Goal: Information Seeking & Learning: Find specific fact

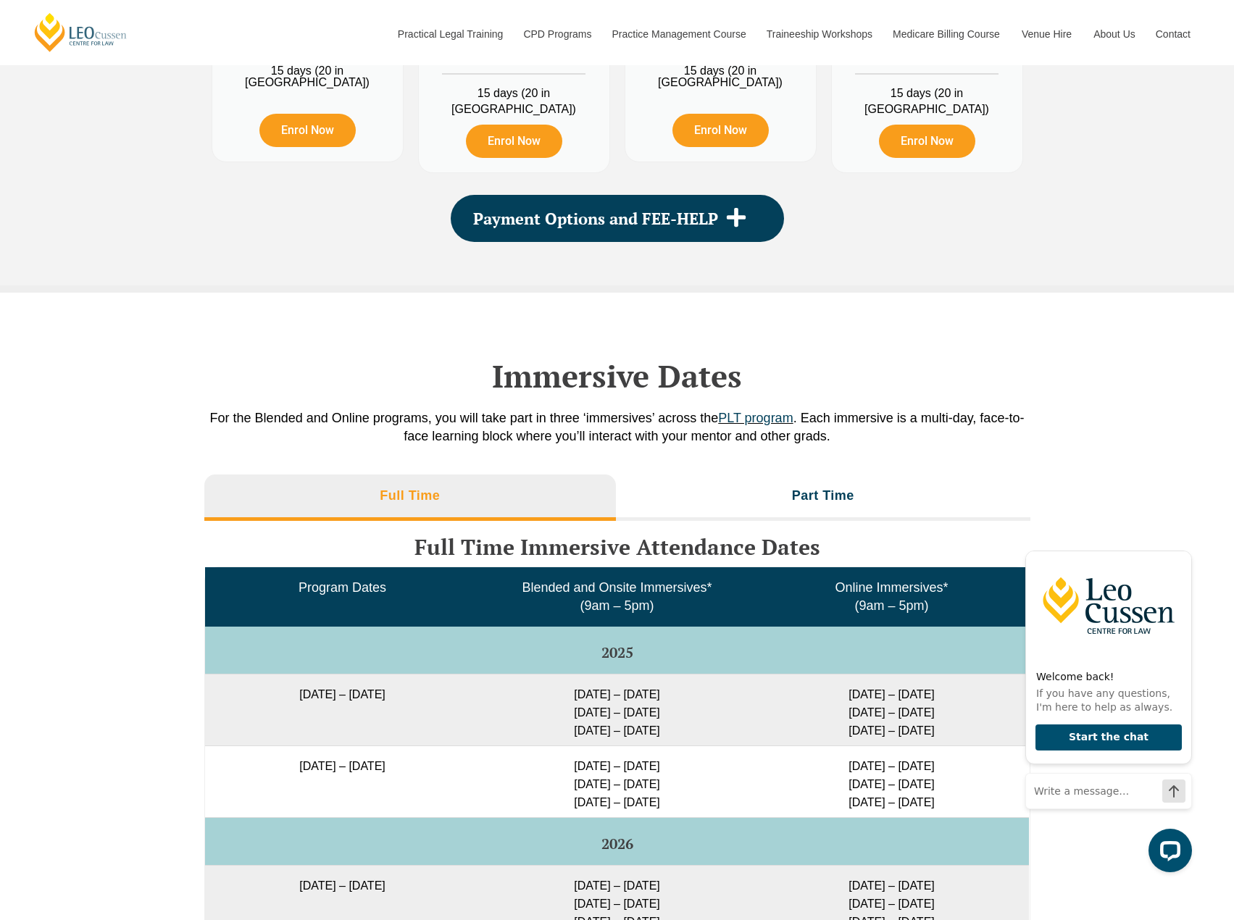
scroll to position [2160, 0]
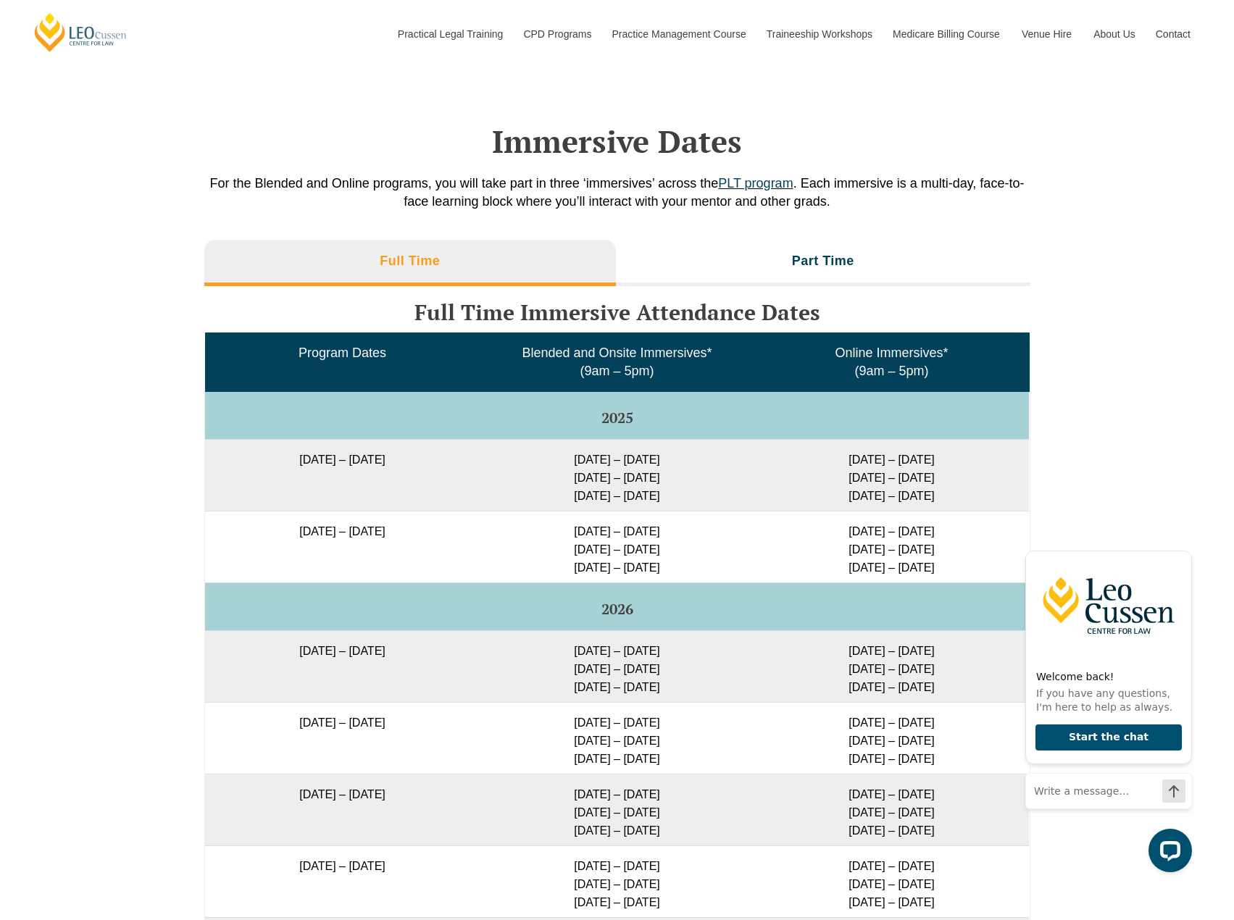
click at [1182, 347] on div "Full Time Part Time Full Time Immersive Attendance Dates Program Dates Blended …" at bounding box center [617, 731] width 1234 height 996
click at [1183, 541] on icon "Hide greeting" at bounding box center [1183, 538] width 17 height 17
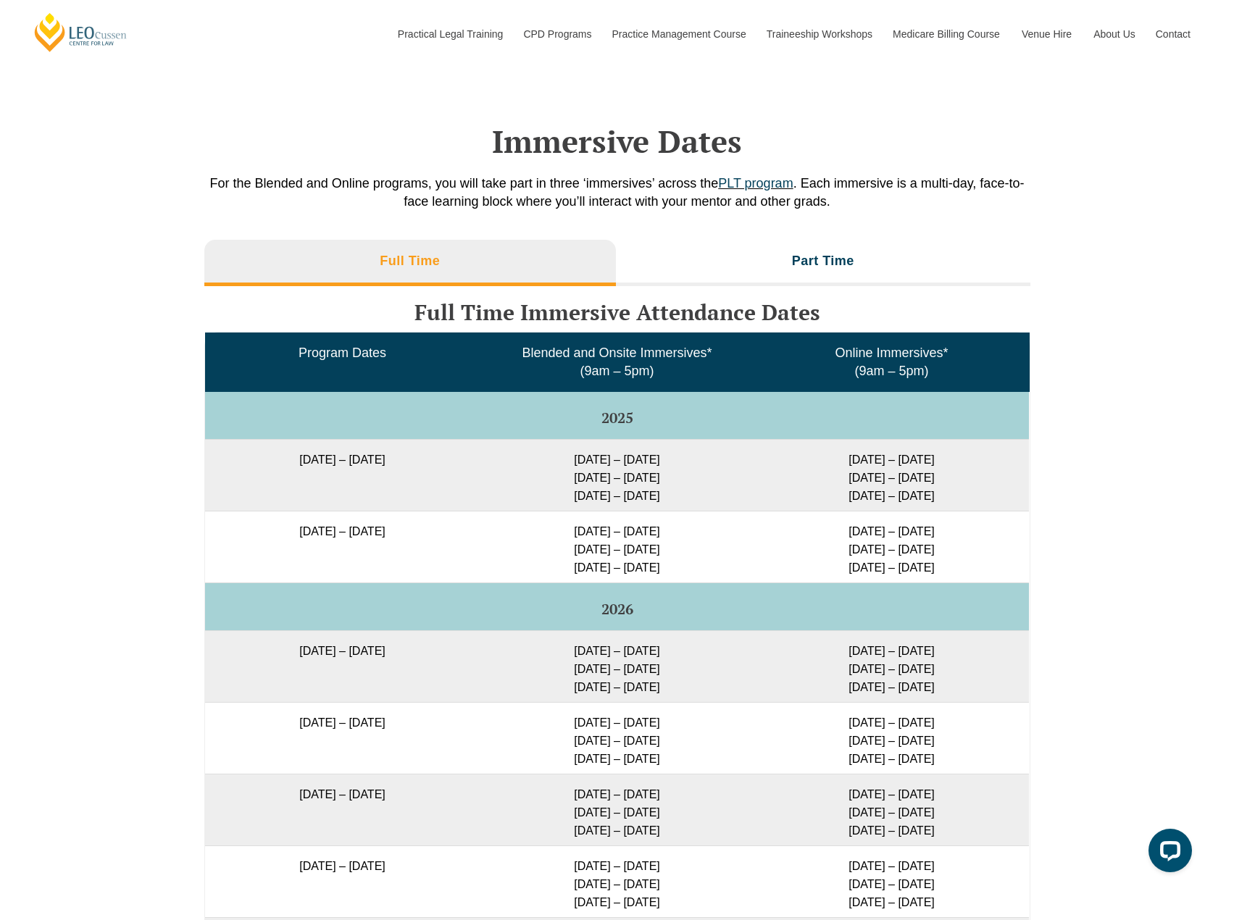
click at [1167, 504] on div "Full Time Part Time Full Time Immersive Attendance Dates Program Dates Blended …" at bounding box center [617, 731] width 1234 height 996
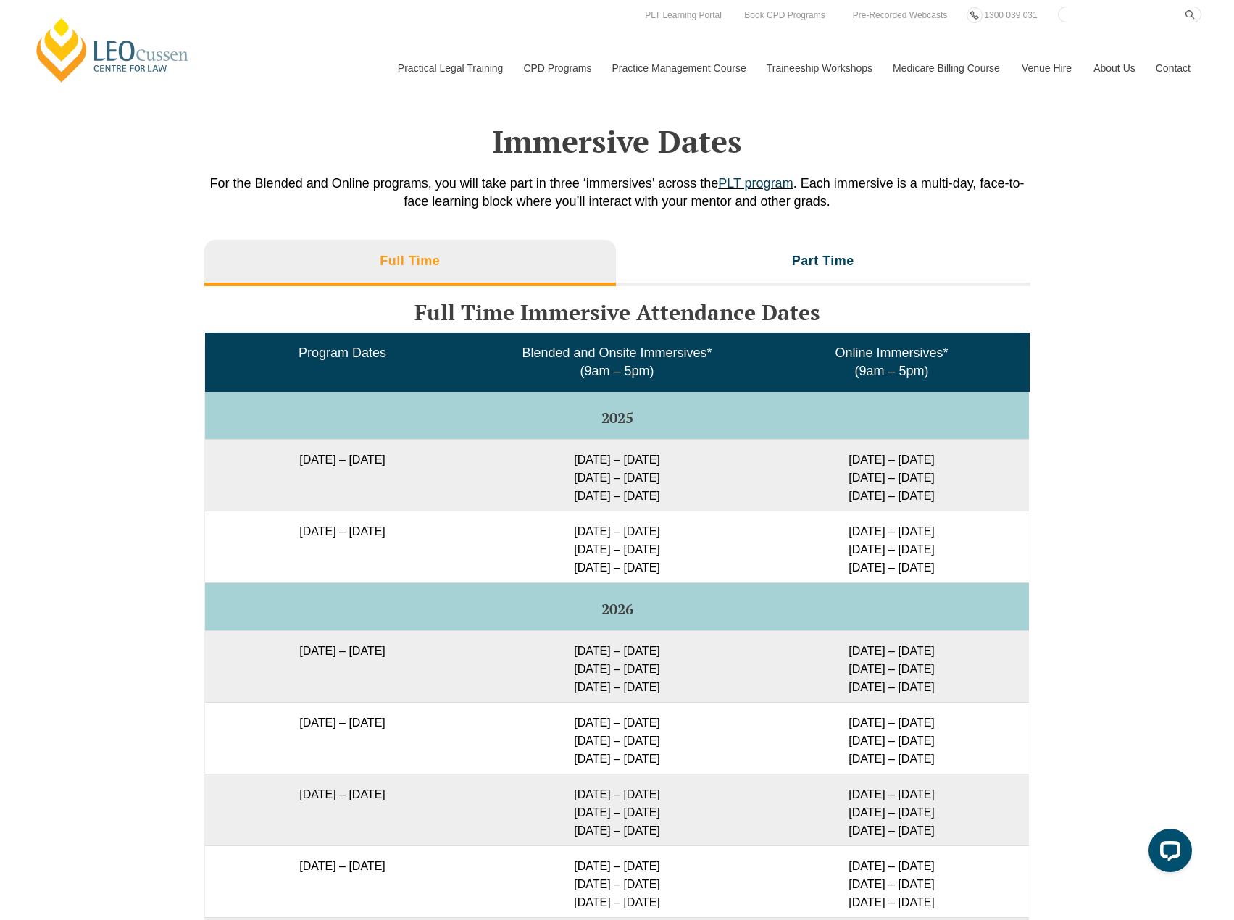
click at [630, 527] on td "15 – 18 Dec 2025 10 – 12 Mar 2026 28 – 30 Apr 2026" at bounding box center [617, 547] width 275 height 72
drag, startPoint x: 668, startPoint y: 569, endPoint x: 570, endPoint y: 535, distance: 104.3
click at [570, 535] on td "15 – 18 Dec 2025 10 – 12 Mar 2026 28 – 30 Apr 2026" at bounding box center [617, 547] width 275 height 72
copy td "15 – 18 Dec 2025 10 – 12 Mar 2026 28 – 30 Apr 2026"
